Goal: Find specific page/section: Find specific page/section

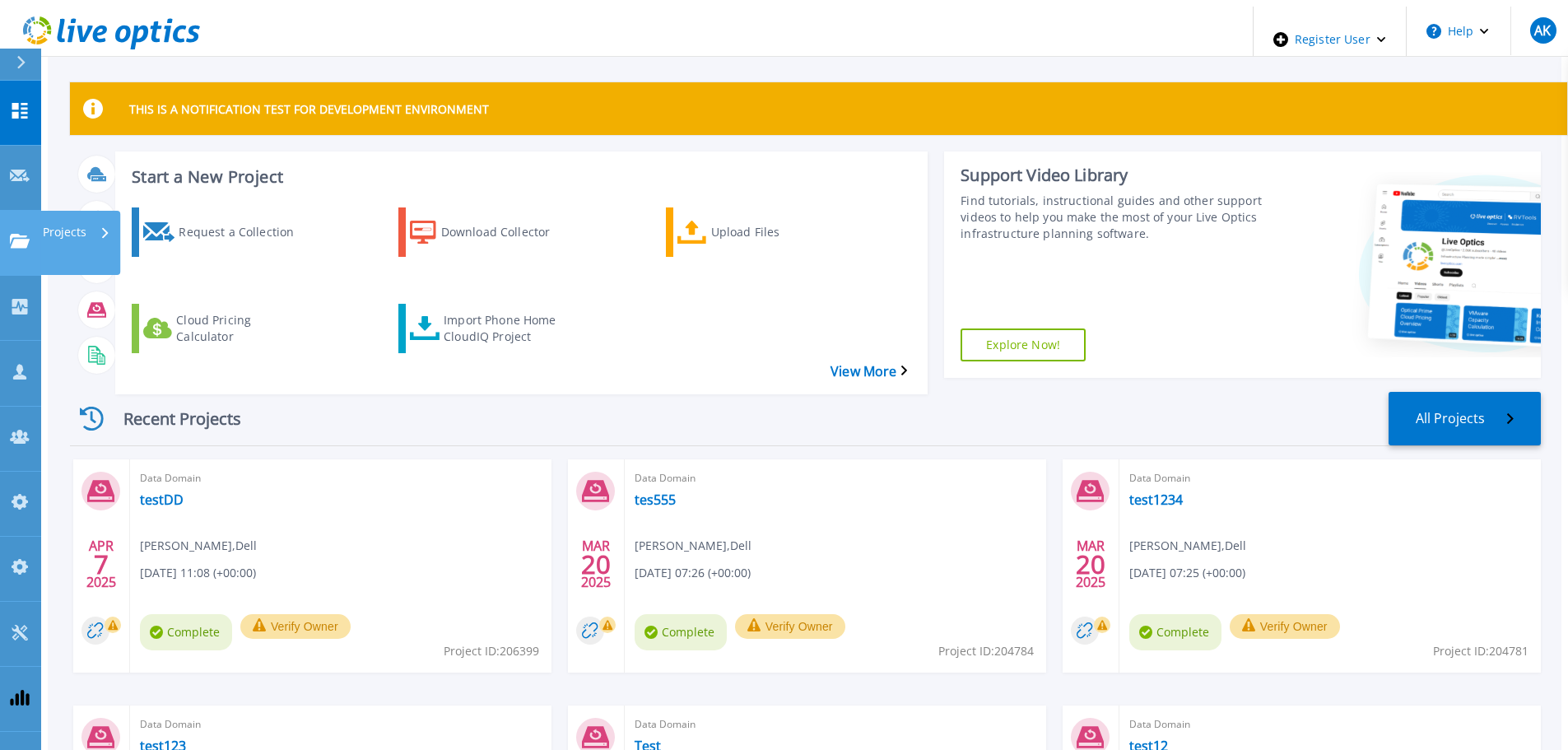
click at [100, 211] on div "Projects" at bounding box center [76, 232] width 67 height 43
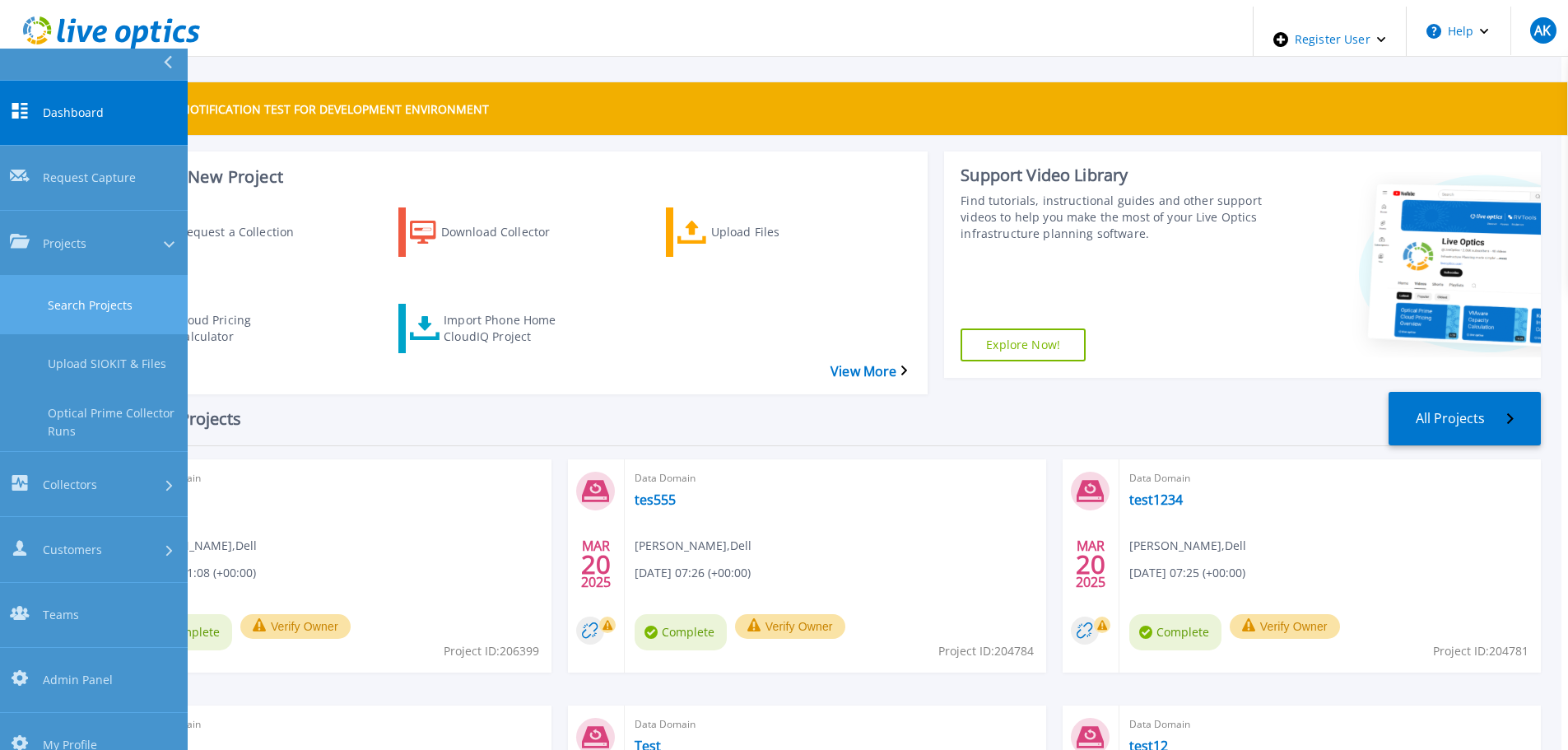
click at [107, 275] on link "Search Projects" at bounding box center [94, 304] width 188 height 59
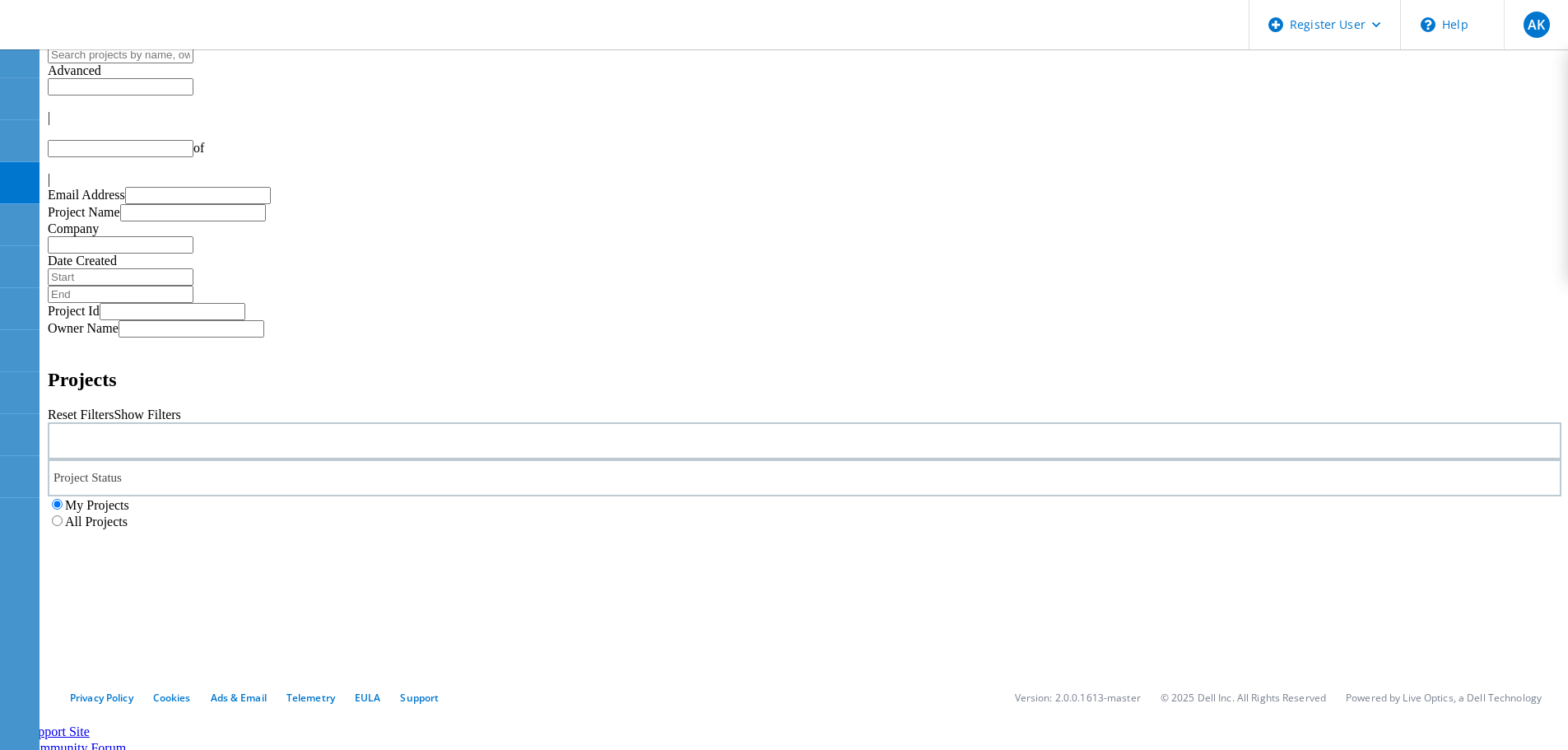
type input "1"
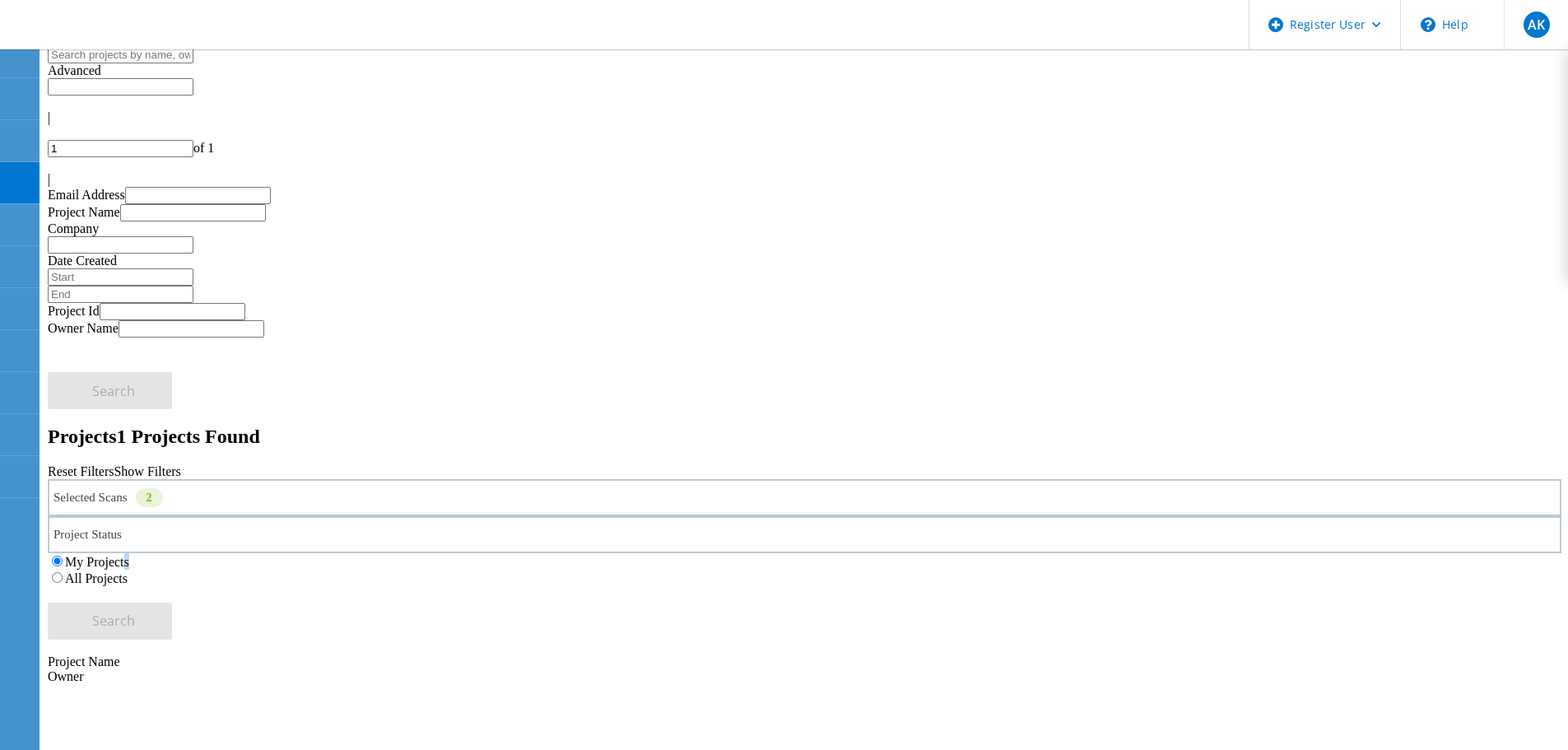
drag, startPoint x: 991, startPoint y: 225, endPoint x: 1015, endPoint y: 222, distance: 24.2
click at [130, 555] on label "My Projects" at bounding box center [96, 562] width 64 height 14
click at [128, 571] on label "All Projects" at bounding box center [95, 578] width 62 height 14
click at [62, 572] on input "All Projects" at bounding box center [57, 577] width 11 height 11
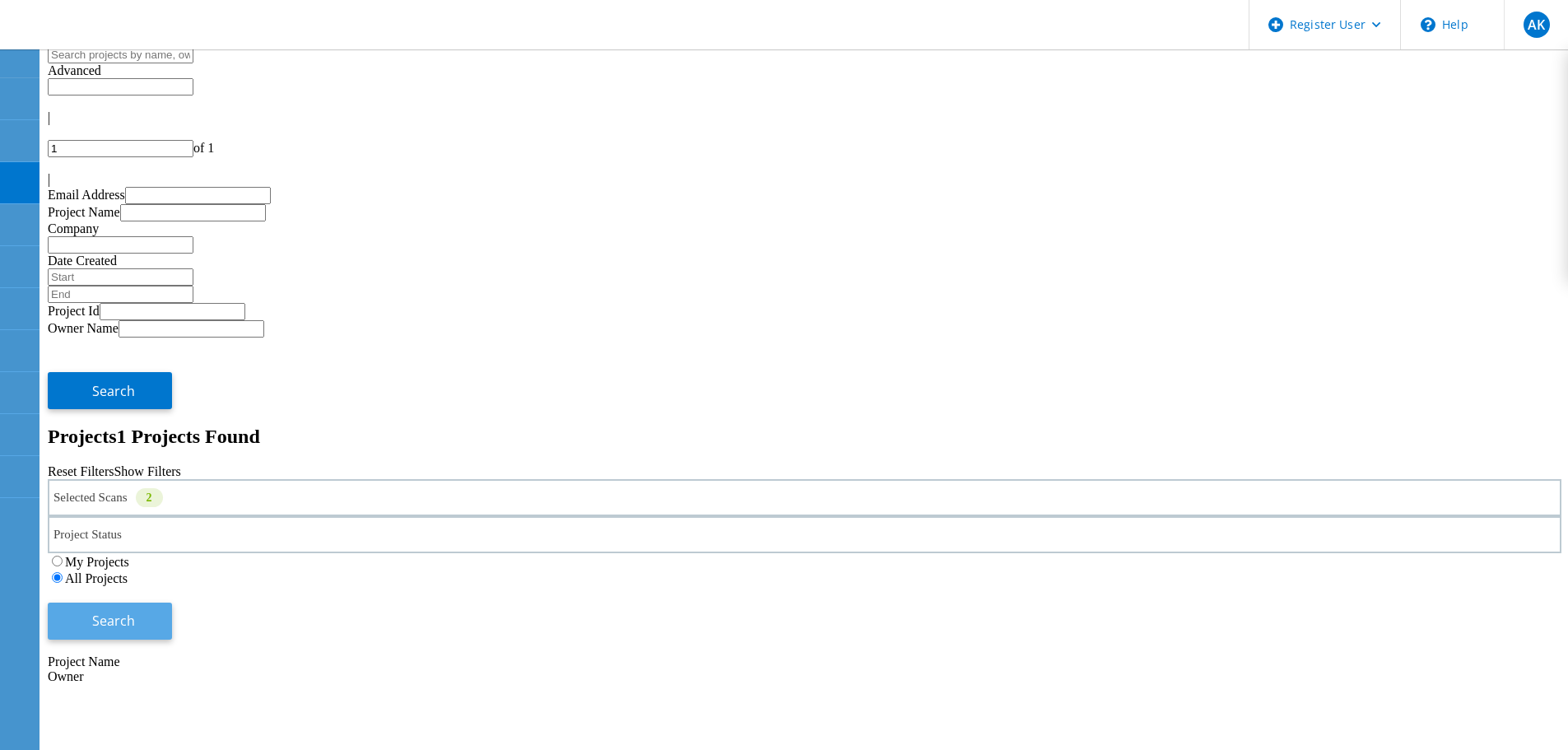
click at [172, 603] on button "Search" at bounding box center [110, 620] width 124 height 37
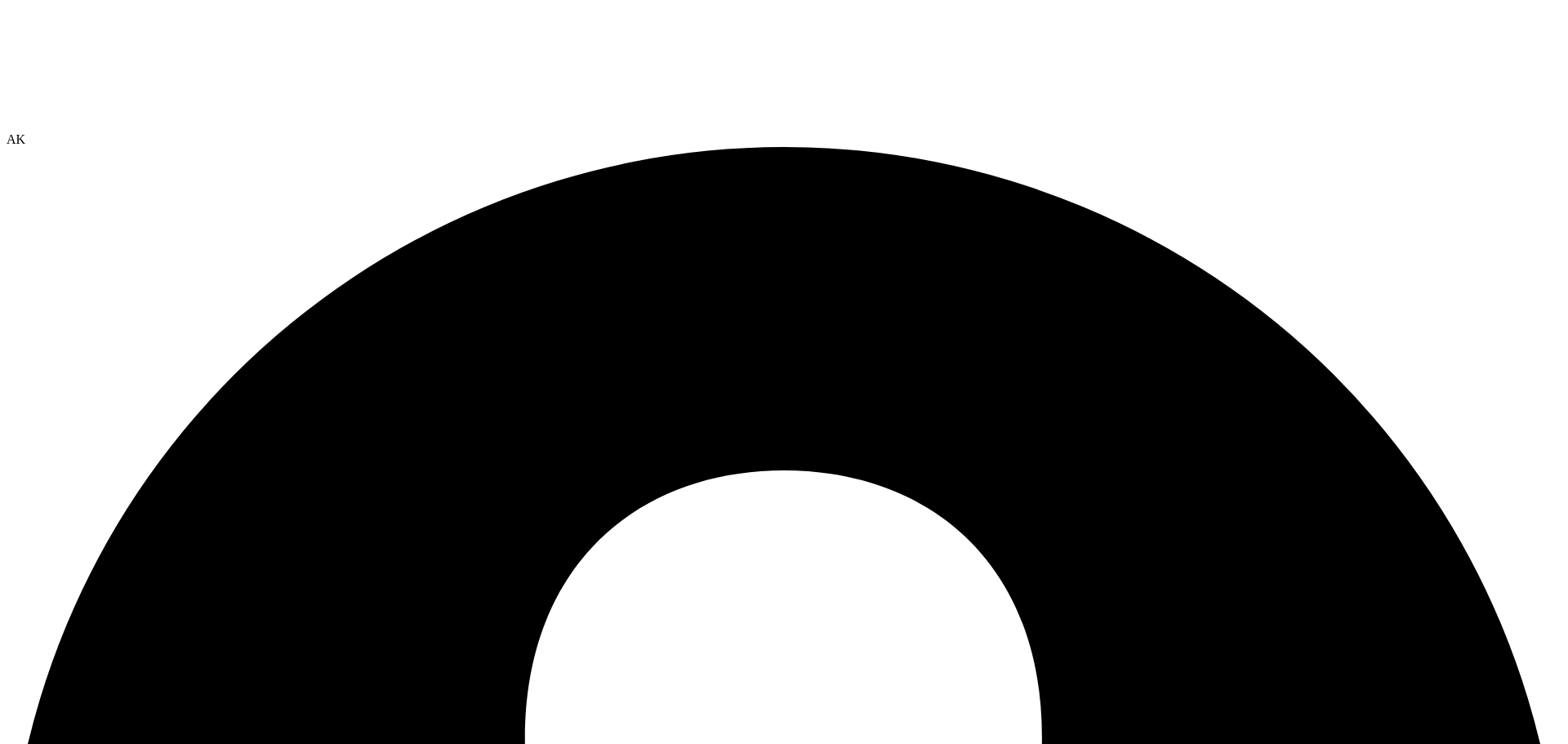
radio input "true"
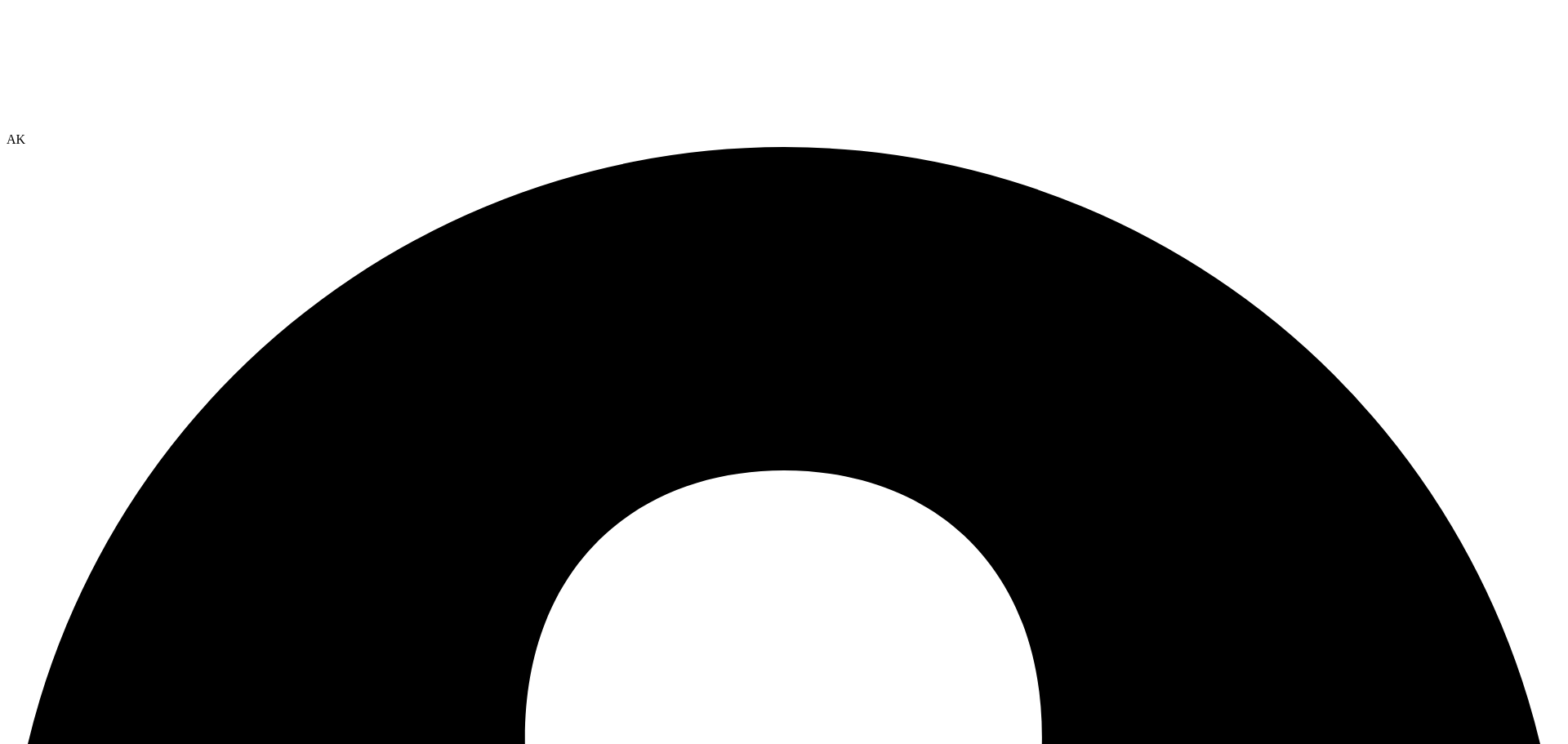
radio input "false"
